Goal: Find specific page/section: Find specific page/section

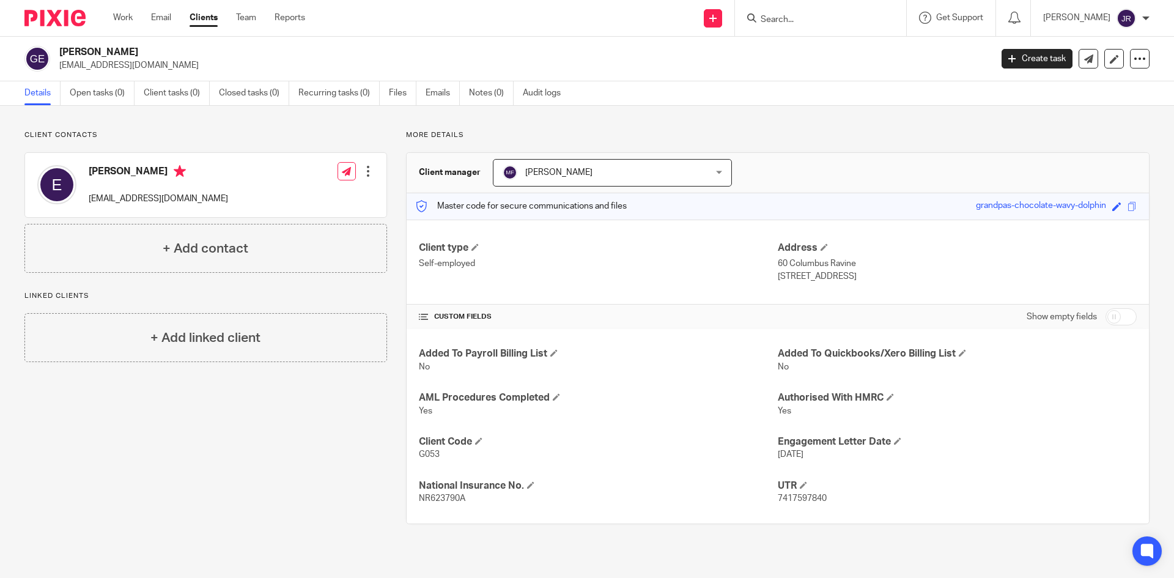
click at [870, 15] on input "Search" at bounding box center [815, 20] width 110 height 11
type input "1545234724"
click button "submit" at bounding box center [0, 0] width 0 height 0
click at [608, 51] on h2 "[PERSON_NAME]" at bounding box center [428, 52] width 739 height 13
click at [835, 24] on input "Search" at bounding box center [815, 20] width 110 height 11
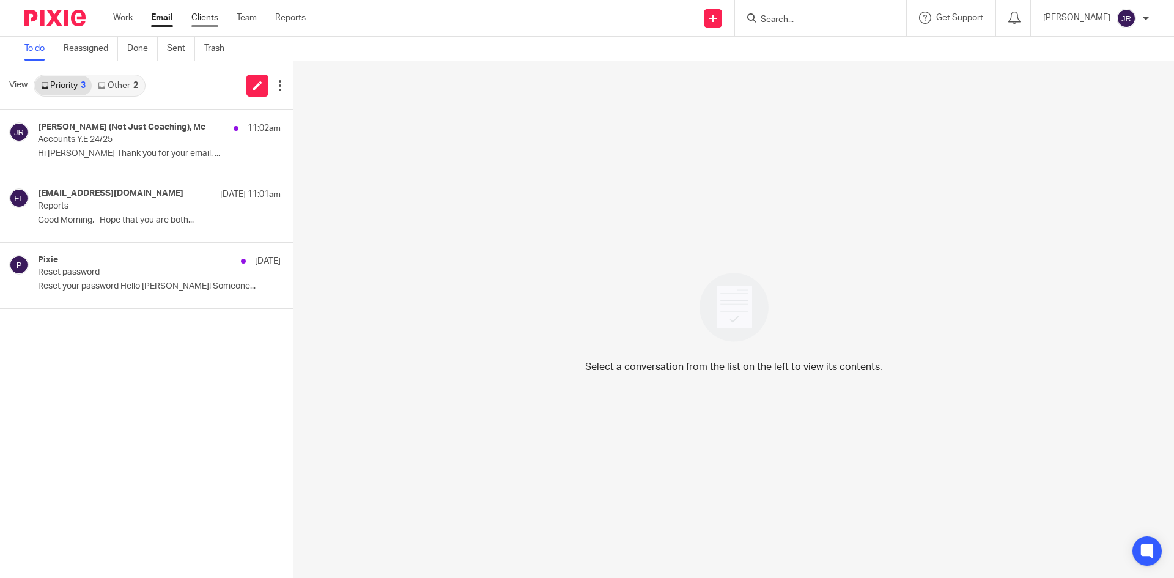
click at [193, 18] on link "Clients" at bounding box center [204, 18] width 27 height 12
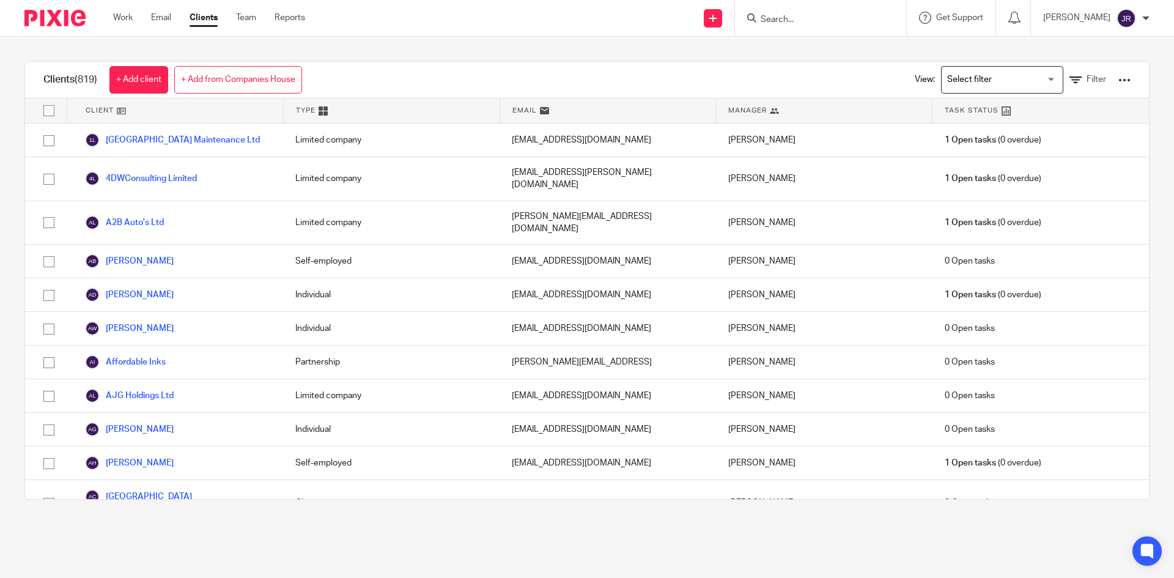
click at [844, 16] on input "Search" at bounding box center [815, 20] width 110 height 11
click at [1031, 82] on input "Search for option" at bounding box center [999, 79] width 113 height 21
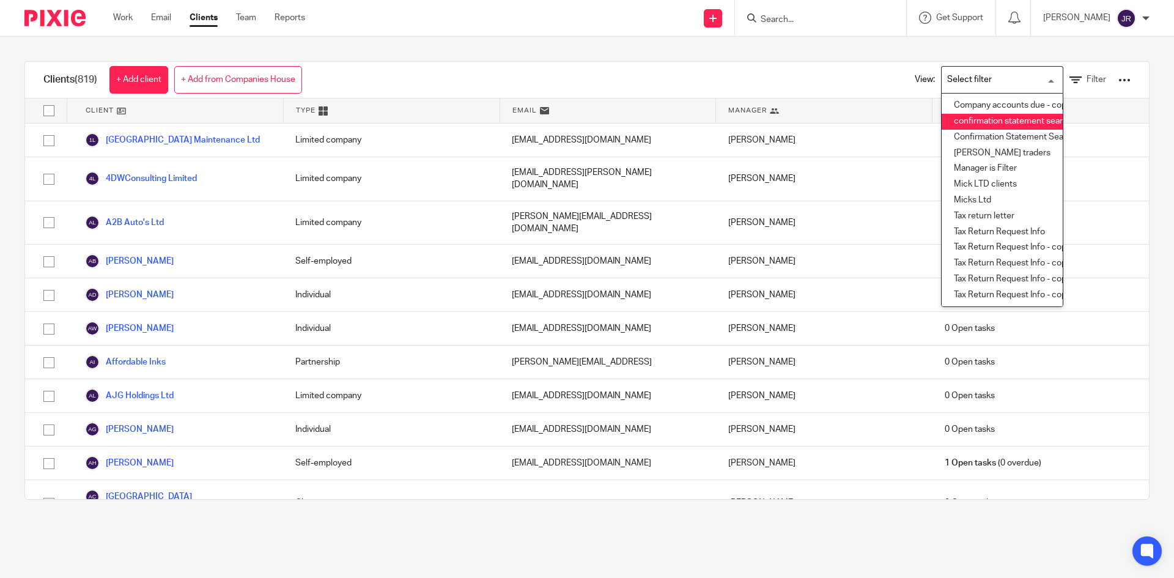
scroll to position [50, 0]
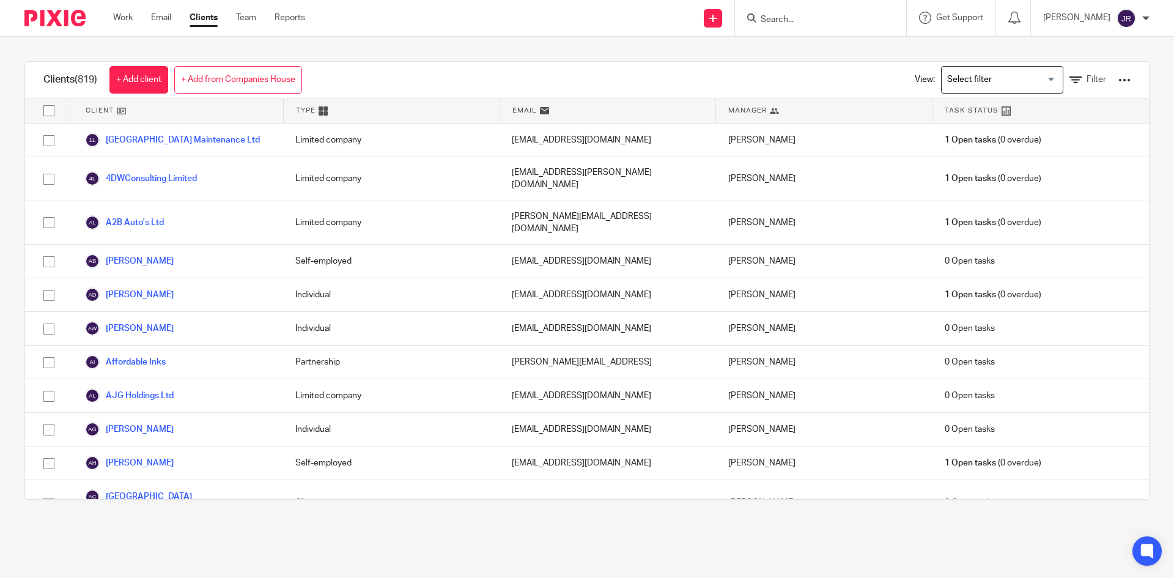
click at [979, 32] on div "Get Support Contact Support Help Documentation Access the academy View roadmap" at bounding box center [951, 18] width 89 height 36
click at [808, 57] on div "Clients (819) + Add client + Add from Companies House View: Loading... Filter C…" at bounding box center [587, 280] width 1174 height 487
click at [810, 23] on input "Search" at bounding box center [815, 20] width 110 height 11
click at [1087, 80] on span "Filter" at bounding box center [1097, 79] width 20 height 9
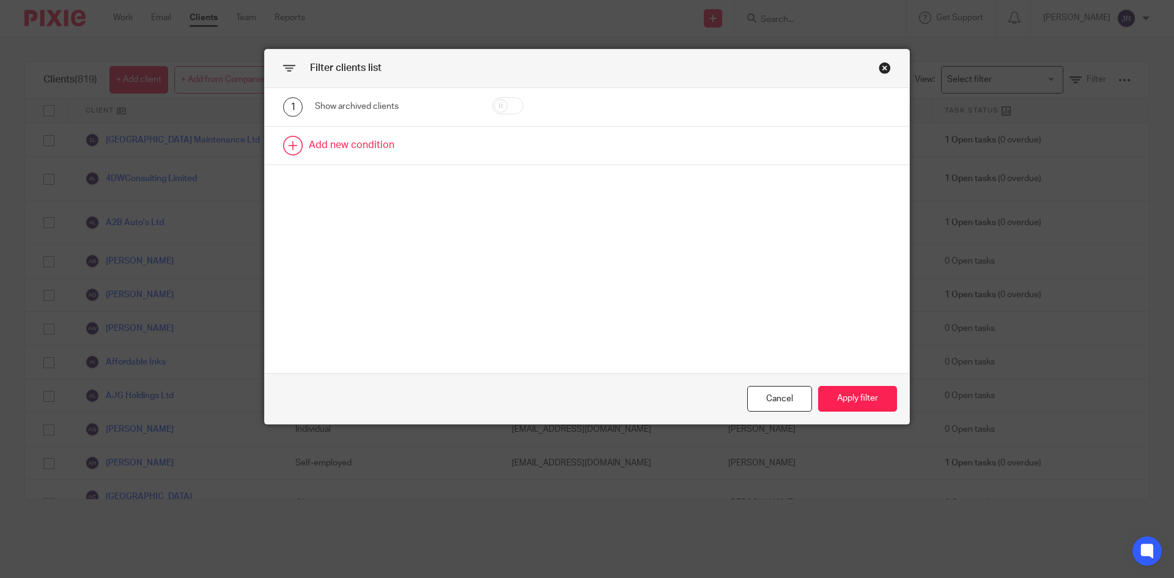
click at [329, 149] on link at bounding box center [587, 146] width 645 height 38
click at [375, 146] on div "Field" at bounding box center [384, 149] width 118 height 26
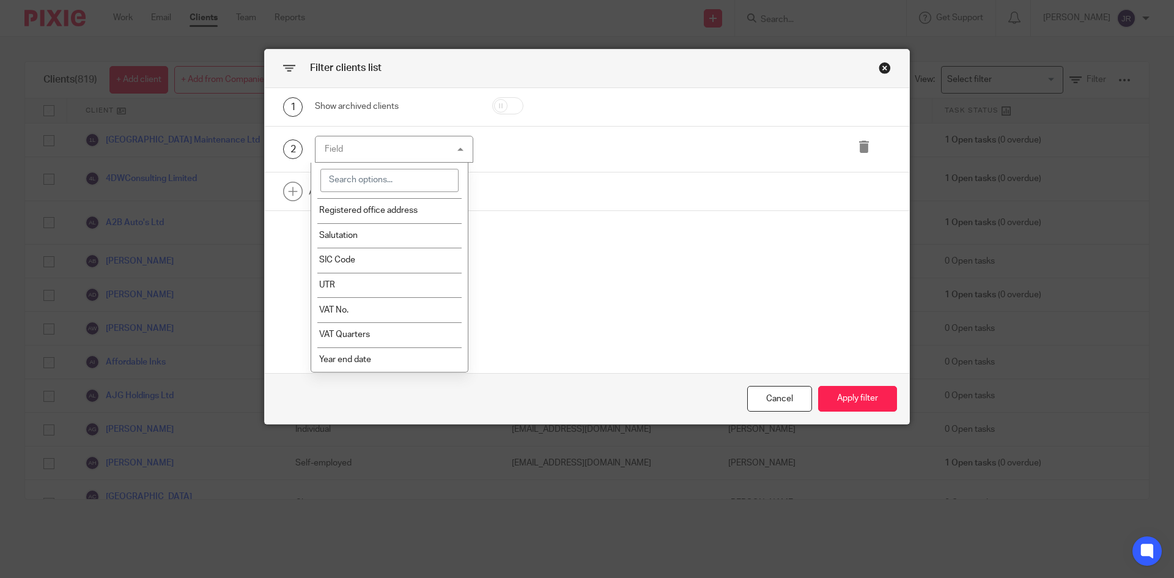
scroll to position [746, 0]
click at [360, 286] on li "UTR" at bounding box center [389, 285] width 157 height 25
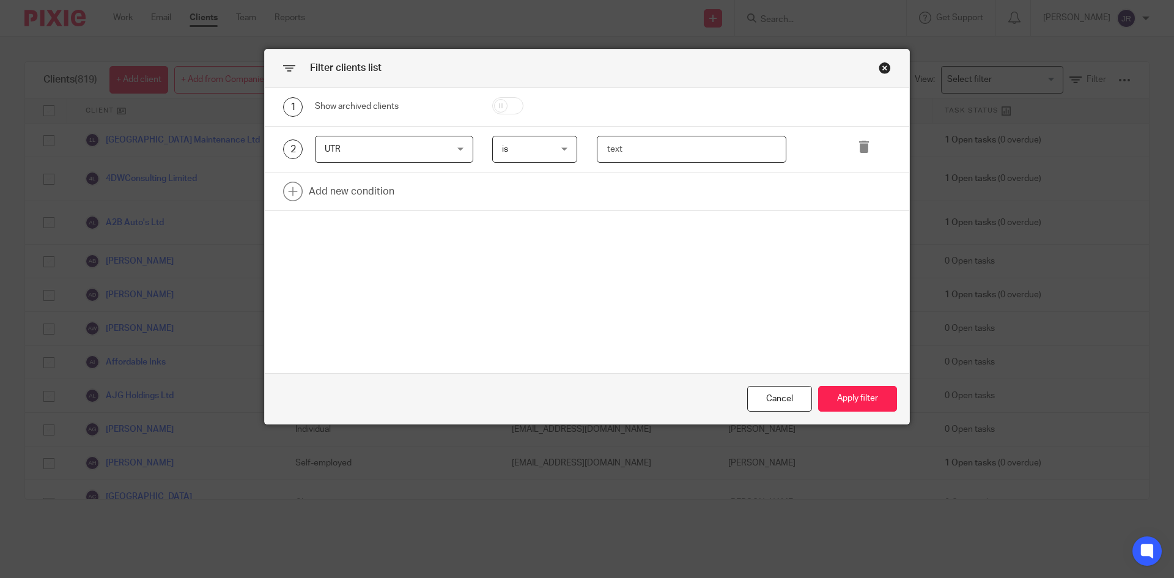
click at [631, 145] on input "text" at bounding box center [692, 150] width 190 height 28
type input "1545234724"
click at [866, 394] on button "Apply filter" at bounding box center [857, 399] width 79 height 26
